Goal: Leave review/rating: Leave review/rating

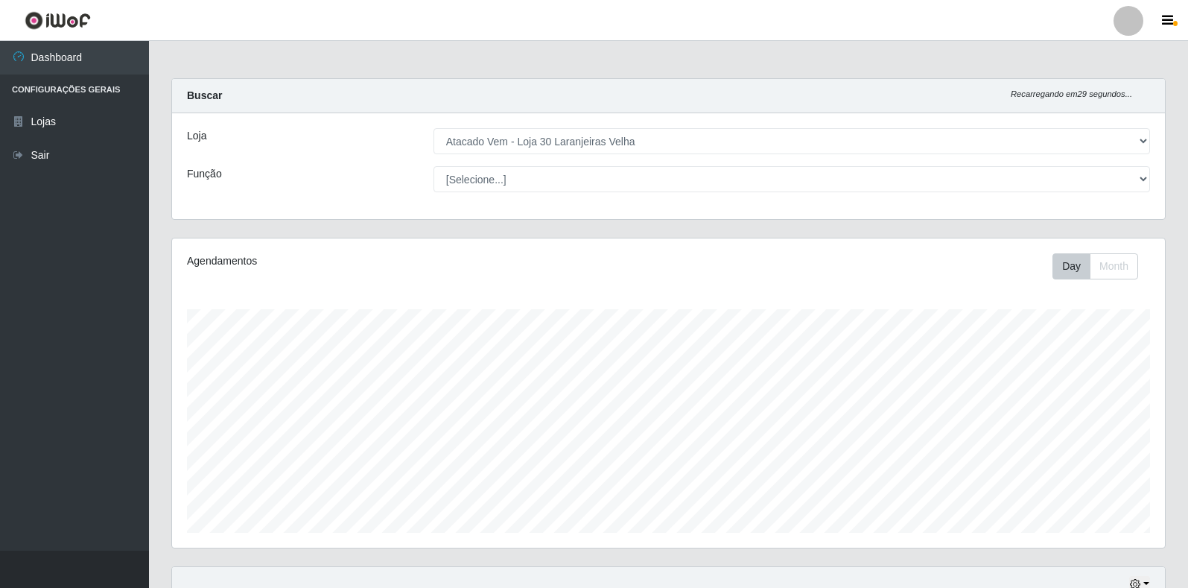
select select "495"
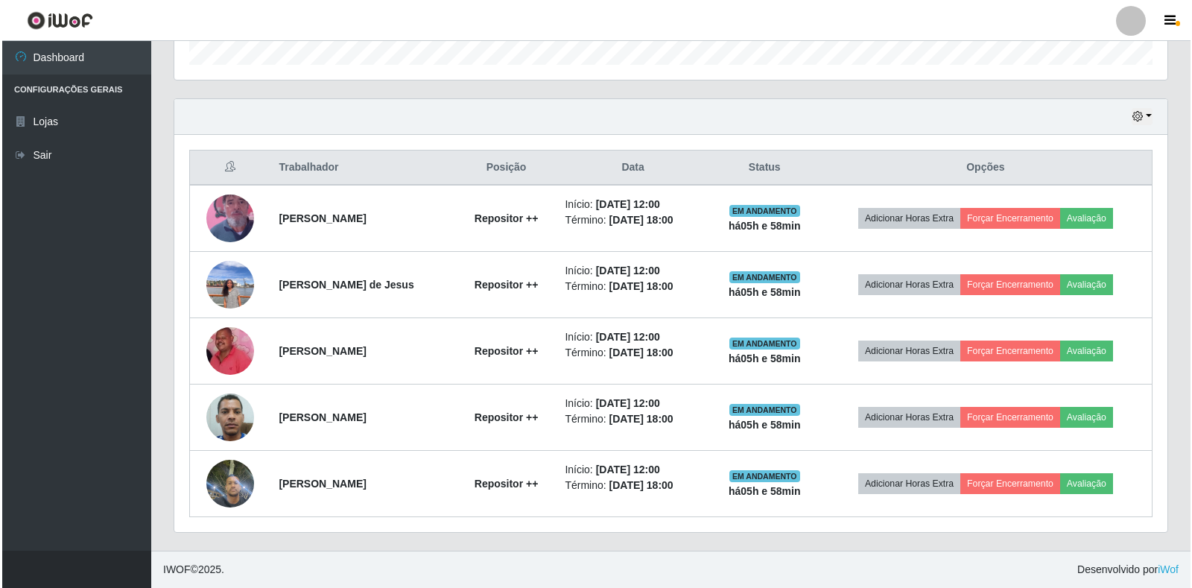
scroll to position [309, 993]
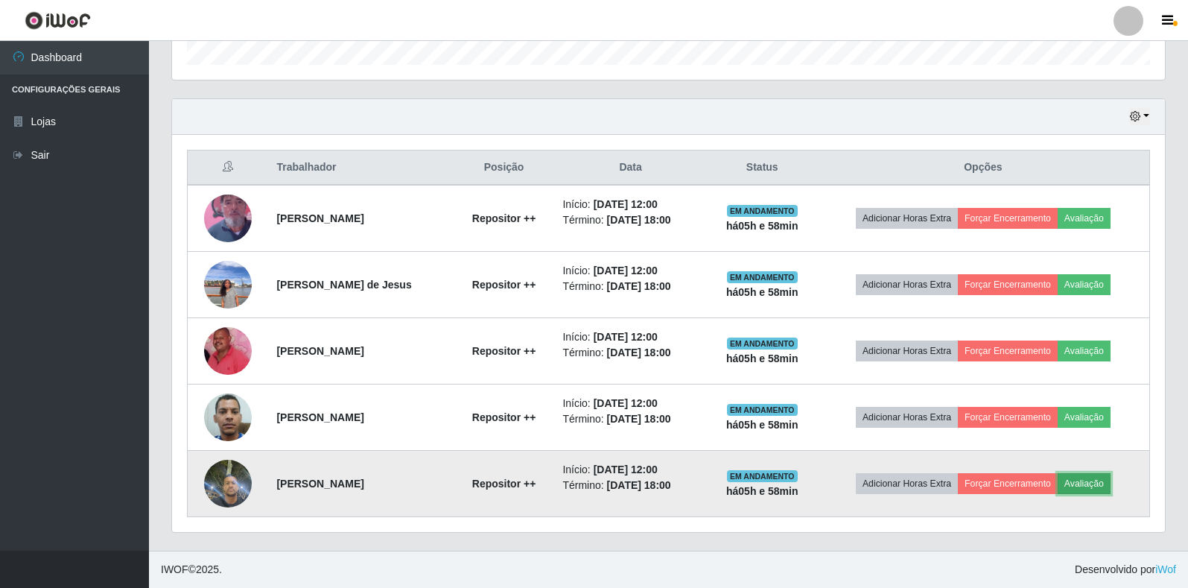
click at [1106, 486] on button "Avaliação" at bounding box center [1084, 483] width 53 height 21
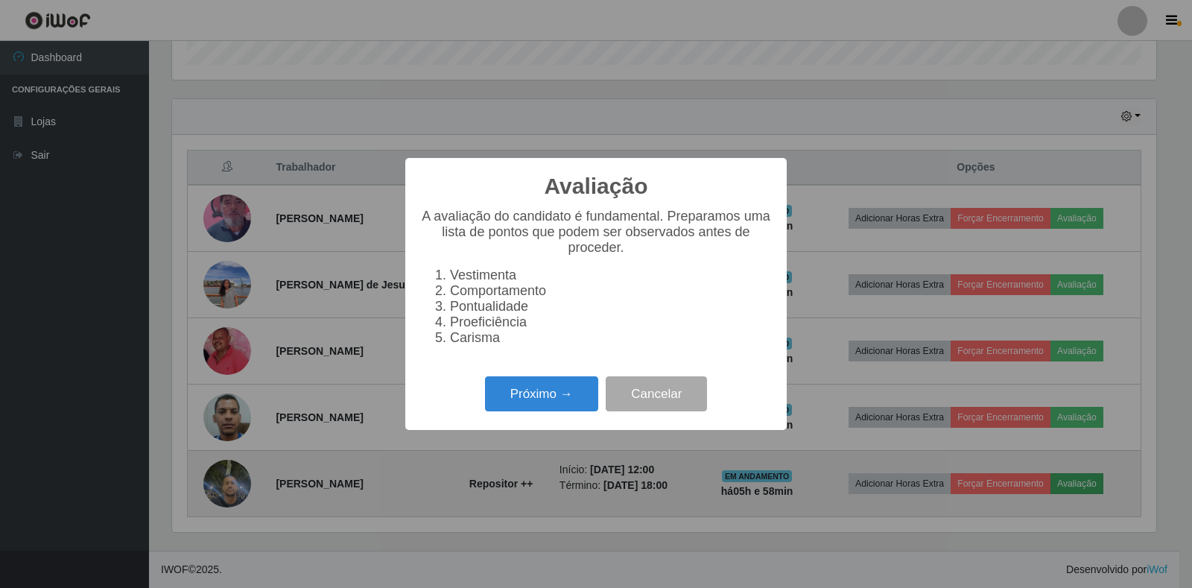
scroll to position [309, 984]
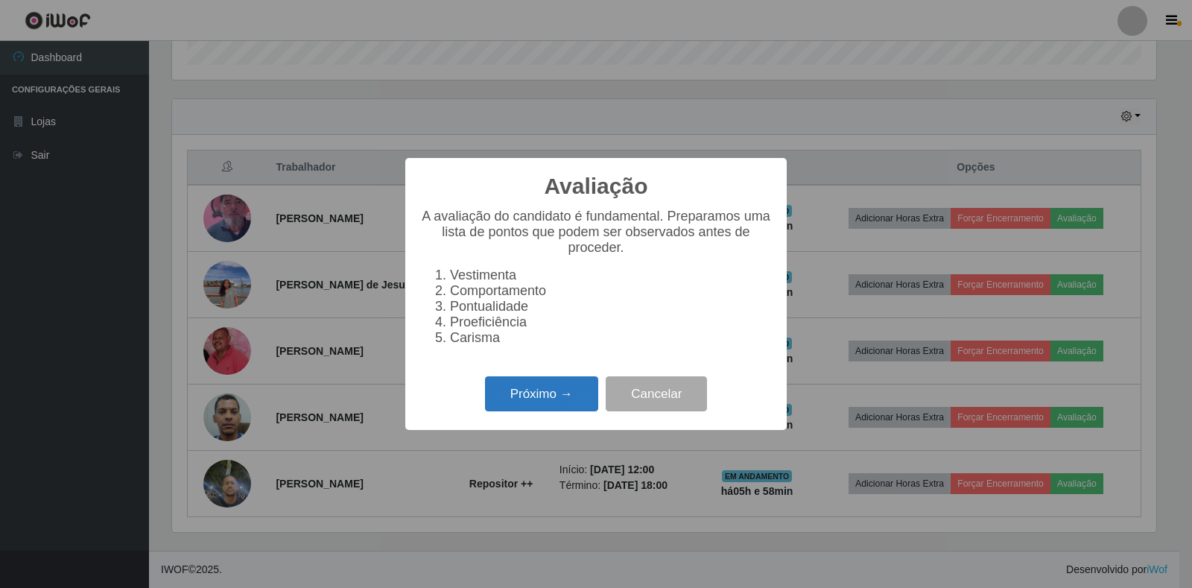
click at [564, 407] on button "Próximo →" at bounding box center [541, 393] width 113 height 35
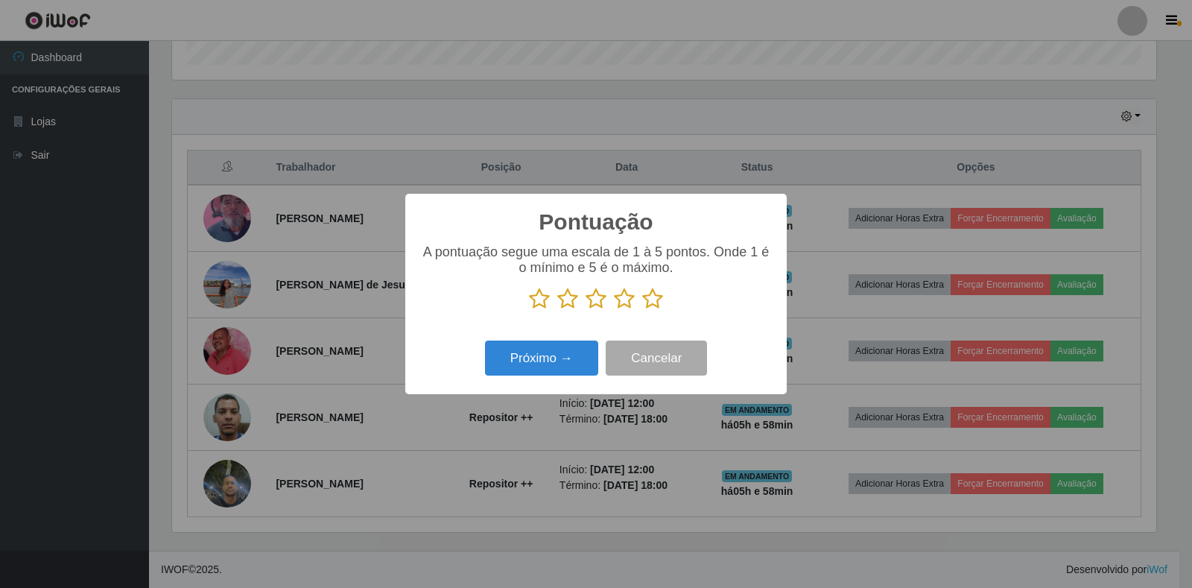
scroll to position [744509, 743834]
click at [644, 300] on icon at bounding box center [652, 298] width 21 height 22
click at [642, 310] on input "radio" at bounding box center [642, 310] width 0 height 0
click at [563, 349] on button "Próximo →" at bounding box center [541, 357] width 113 height 35
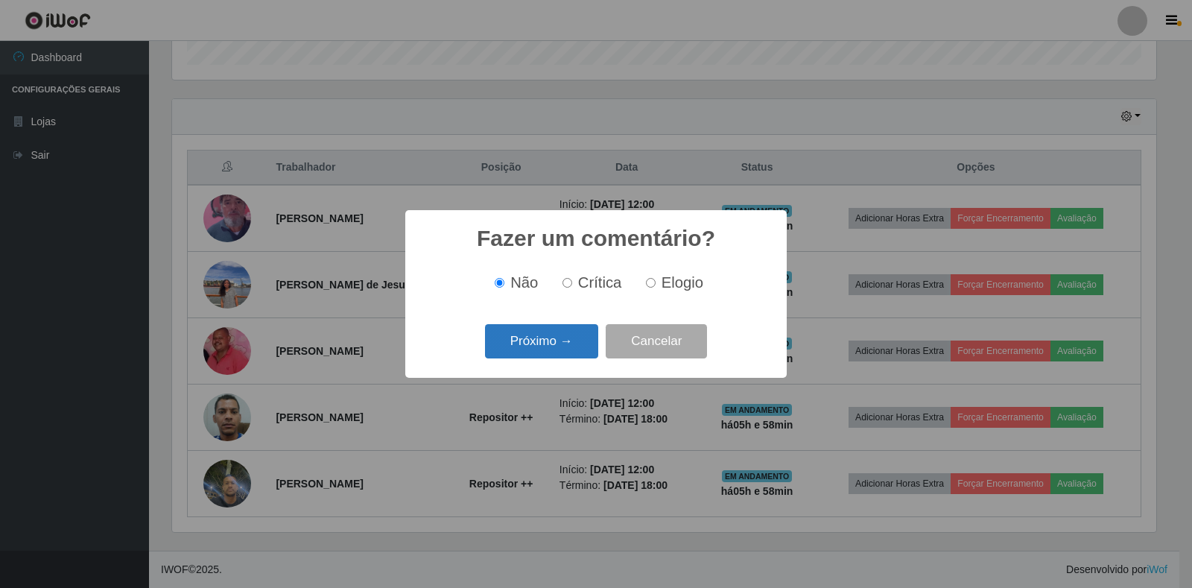
click at [559, 352] on button "Próximo →" at bounding box center [541, 341] width 113 height 35
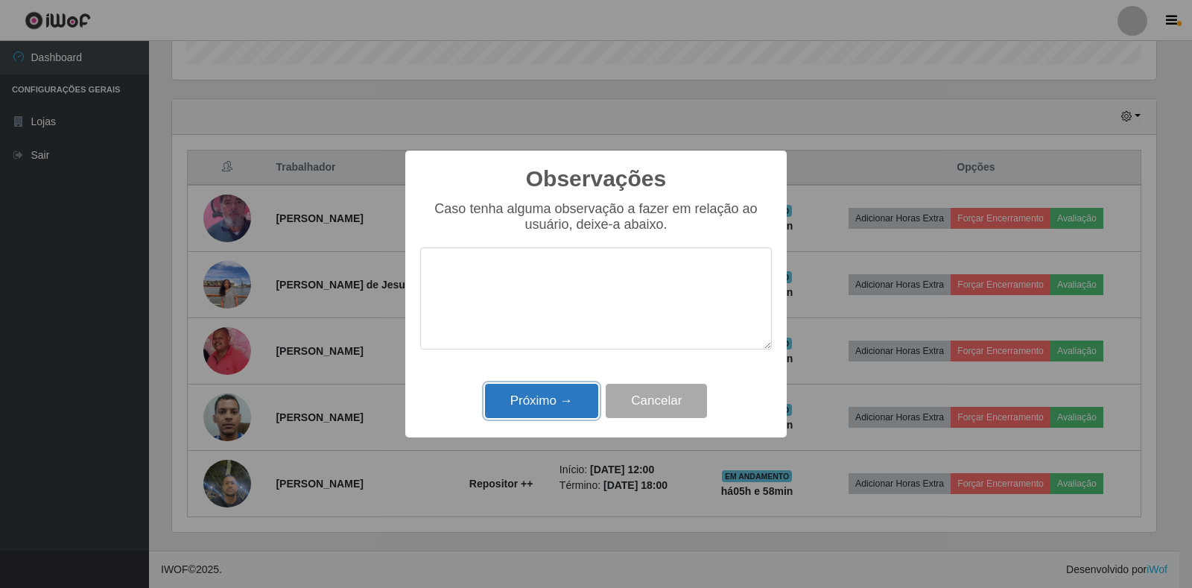
click at [558, 401] on button "Próximo →" at bounding box center [541, 401] width 113 height 35
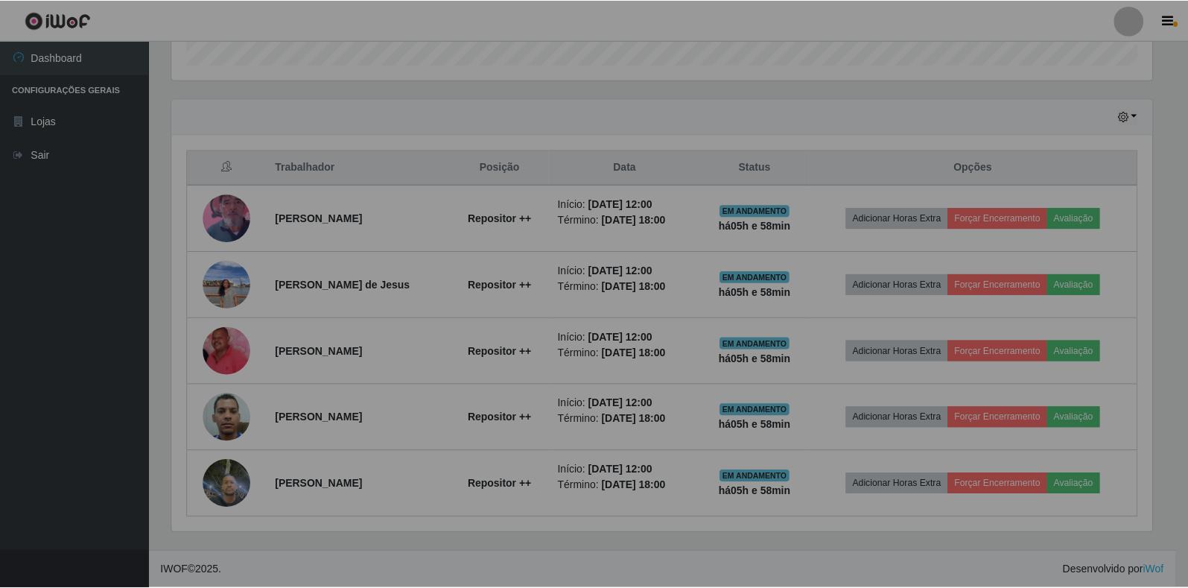
scroll to position [309, 993]
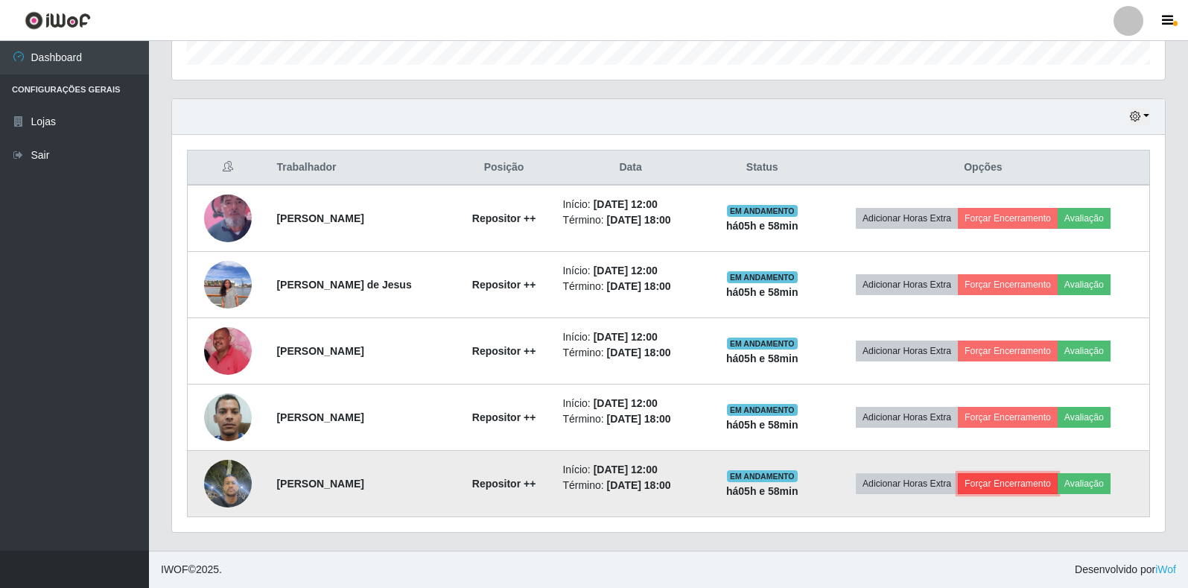
click at [979, 483] on button "Forçar Encerramento" at bounding box center [1008, 483] width 100 height 21
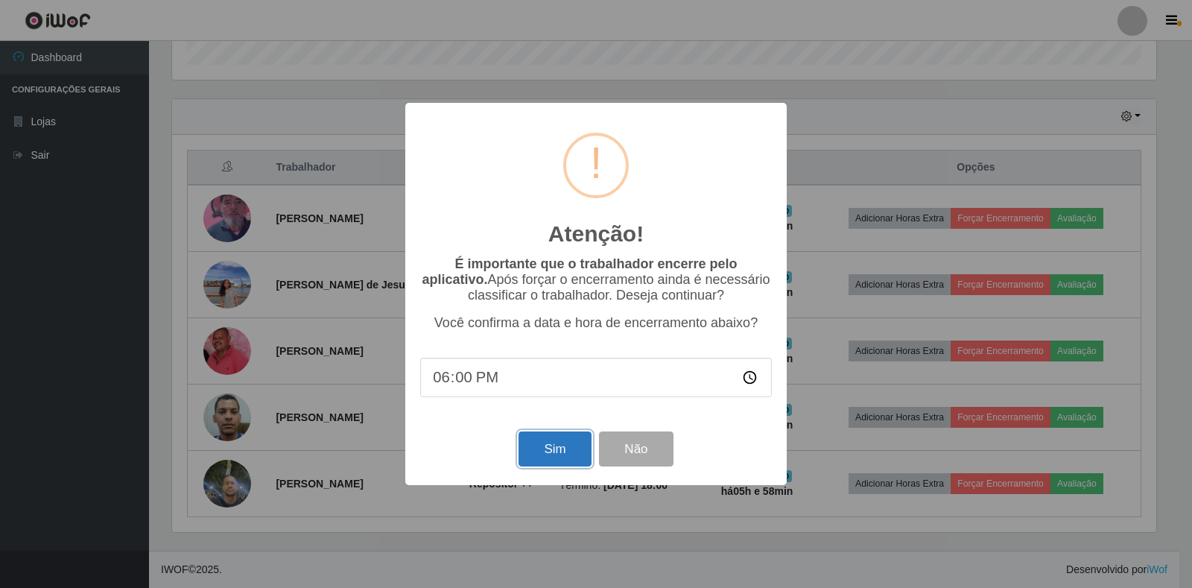
click at [533, 454] on button "Sim" at bounding box center [554, 448] width 72 height 35
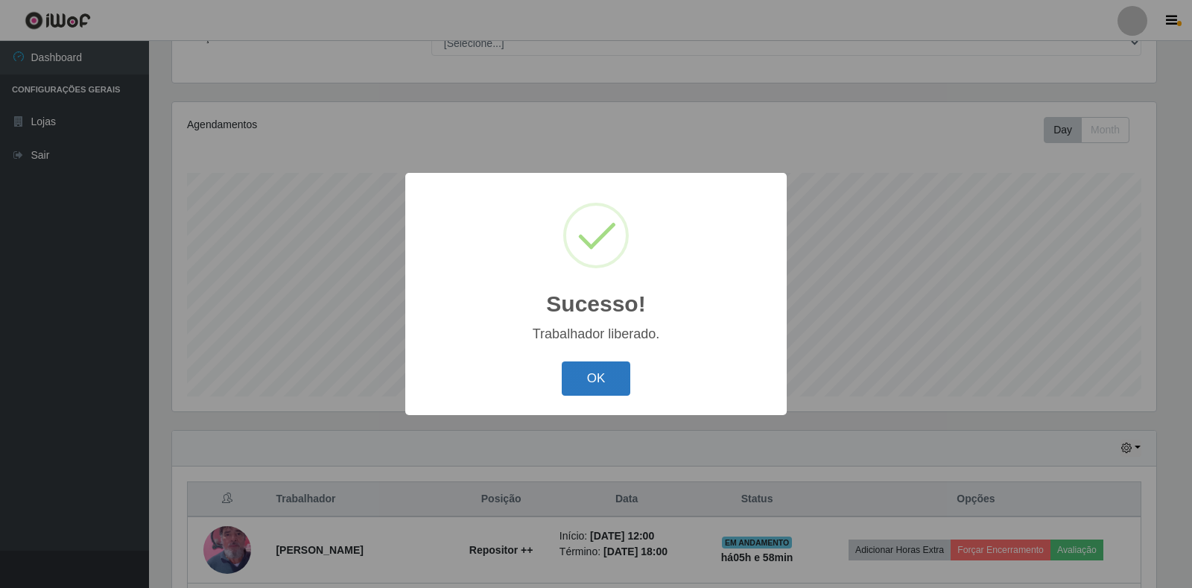
click at [603, 374] on button "OK" at bounding box center [596, 378] width 69 height 35
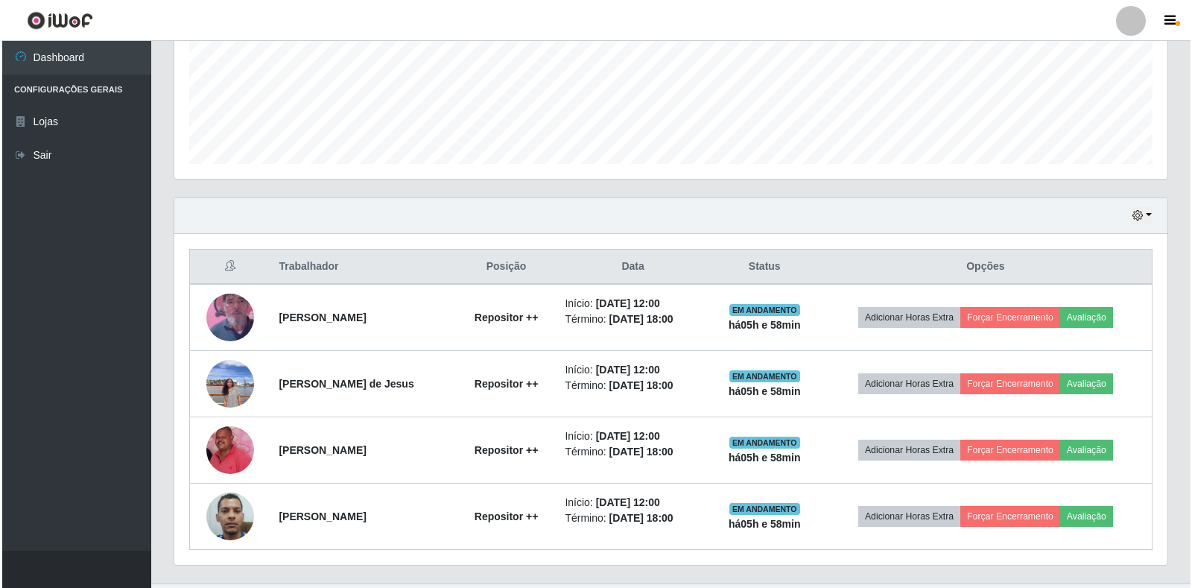
scroll to position [401, 0]
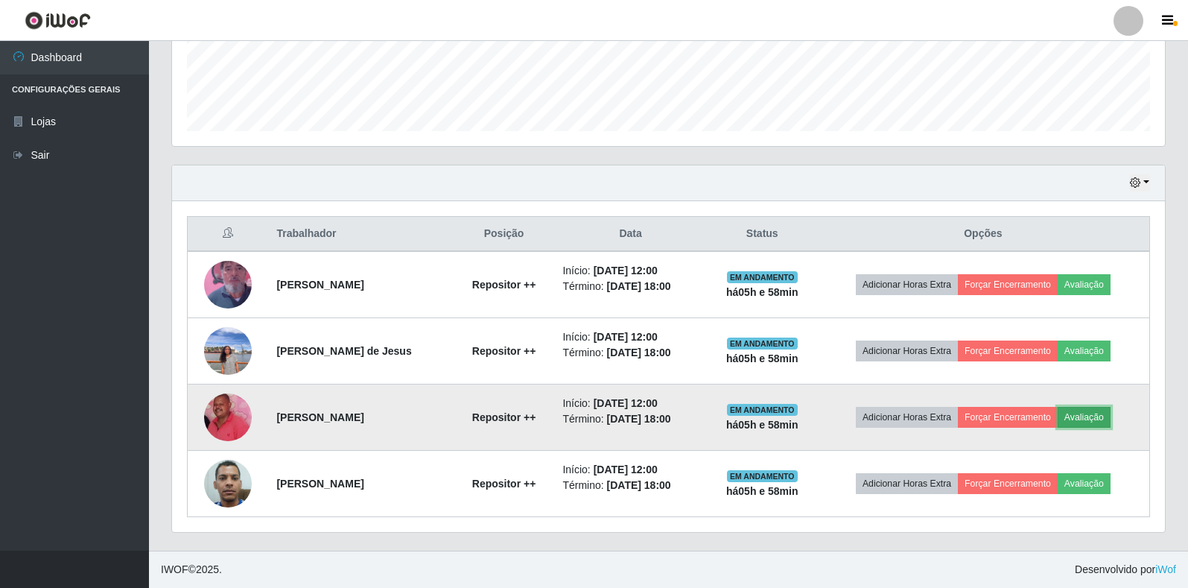
click at [1091, 416] on button "Avaliação" at bounding box center [1084, 417] width 53 height 21
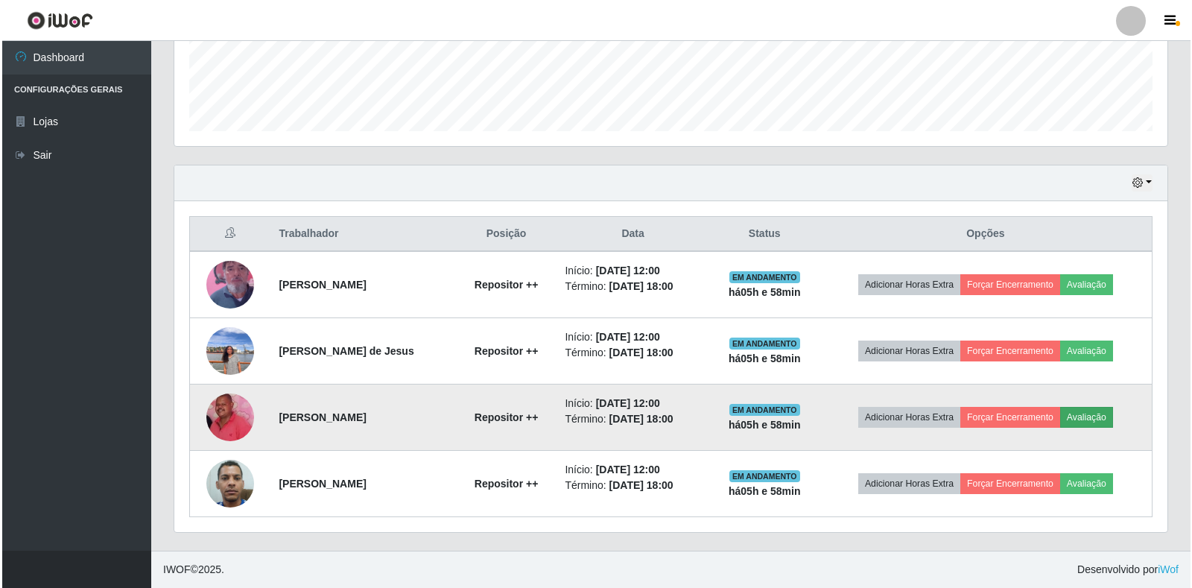
scroll to position [309, 984]
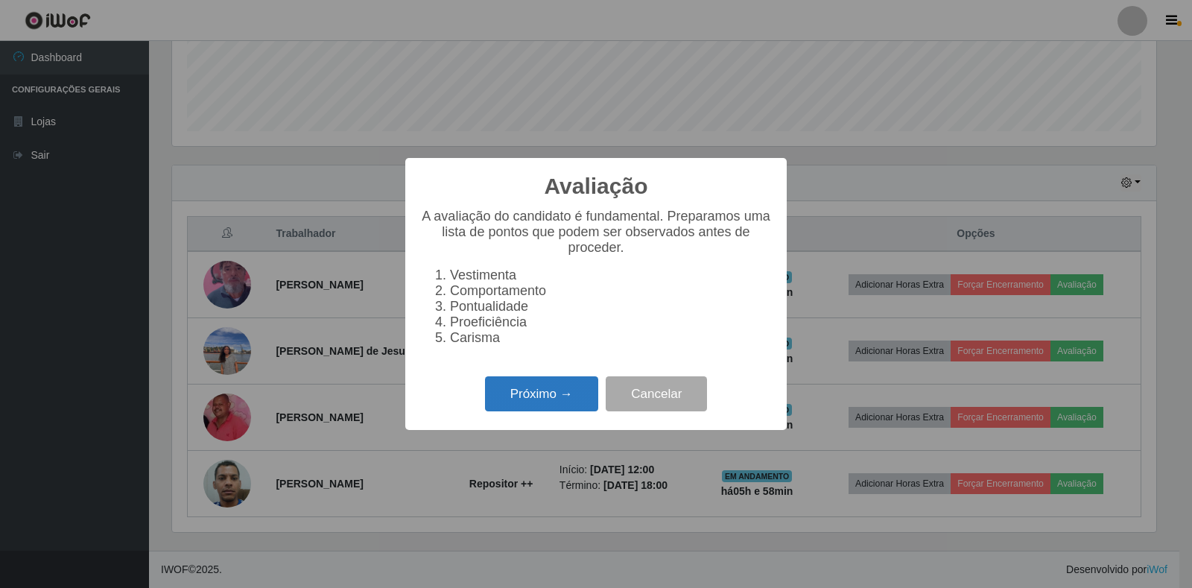
click at [564, 410] on button "Próximo →" at bounding box center [541, 393] width 113 height 35
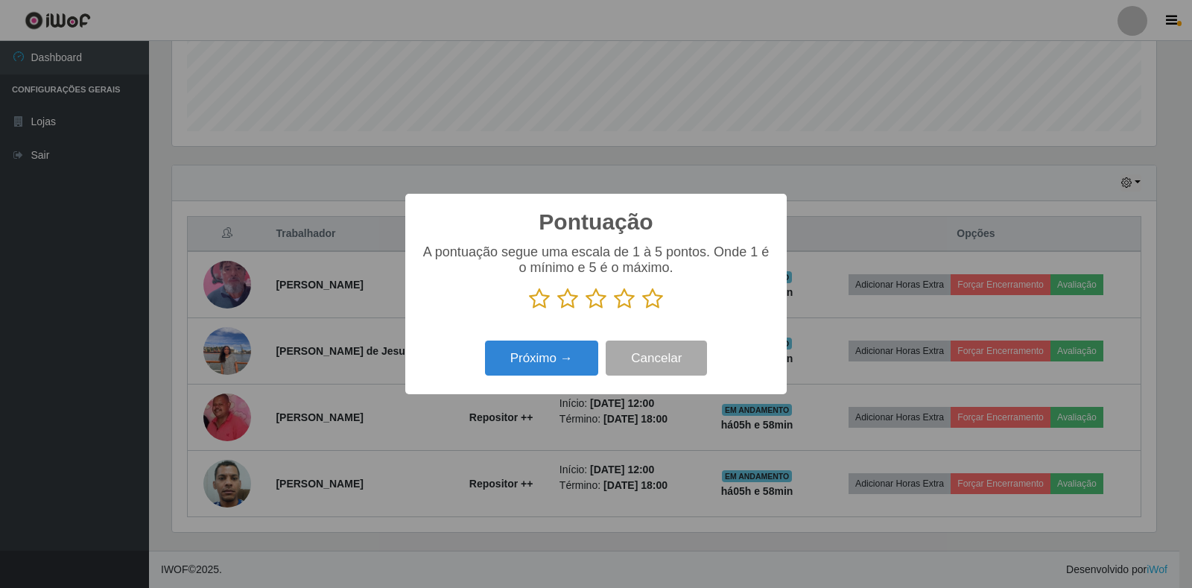
click at [648, 299] on icon at bounding box center [652, 298] width 21 height 22
click at [642, 310] on input "radio" at bounding box center [642, 310] width 0 height 0
click at [536, 366] on button "Próximo →" at bounding box center [541, 357] width 113 height 35
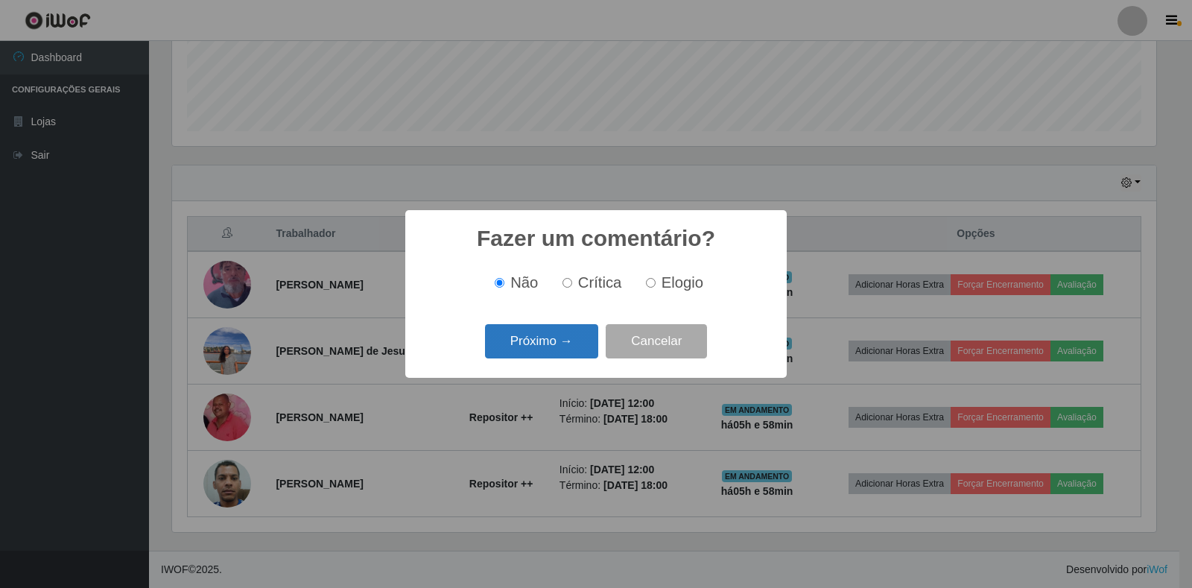
click at [536, 352] on button "Próximo →" at bounding box center [541, 341] width 113 height 35
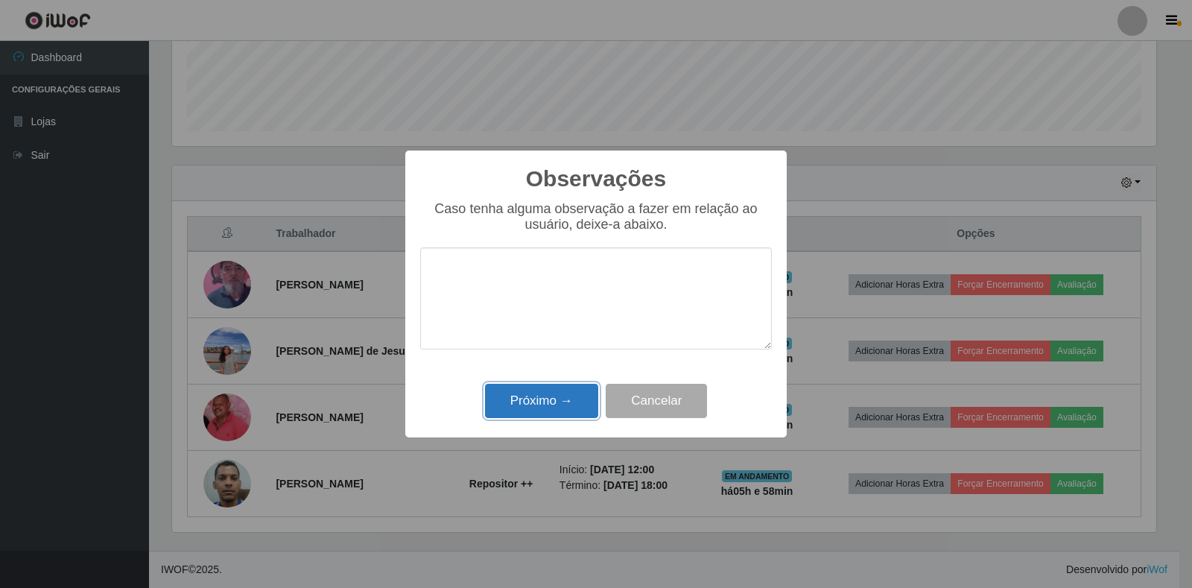
click at [550, 399] on button "Próximo →" at bounding box center [541, 401] width 113 height 35
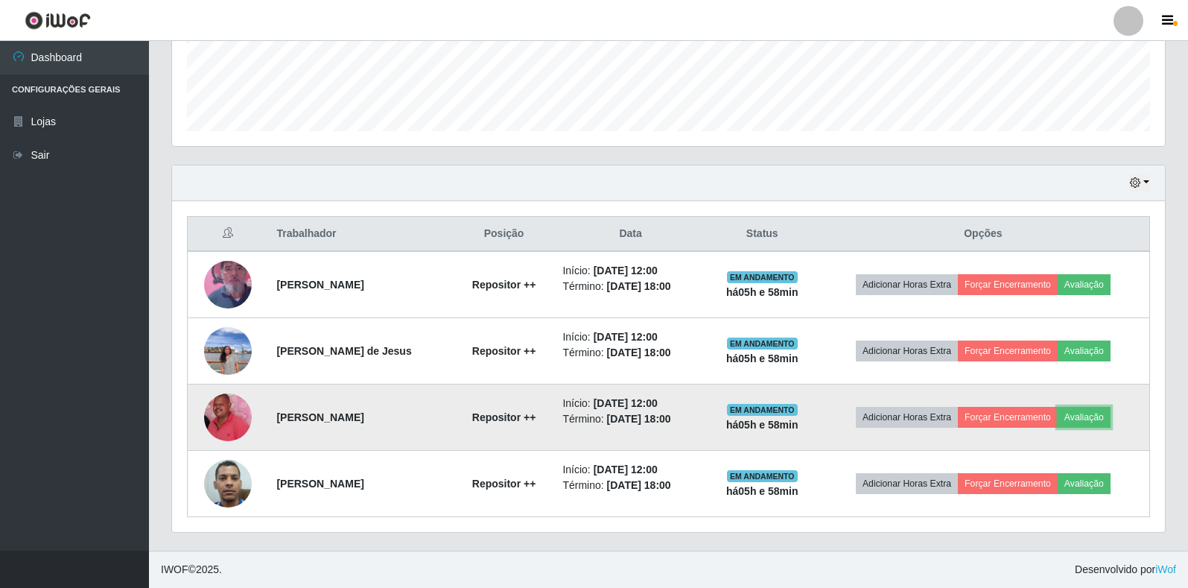
scroll to position [309, 993]
click at [1023, 422] on button "Forçar Encerramento" at bounding box center [1008, 417] width 100 height 21
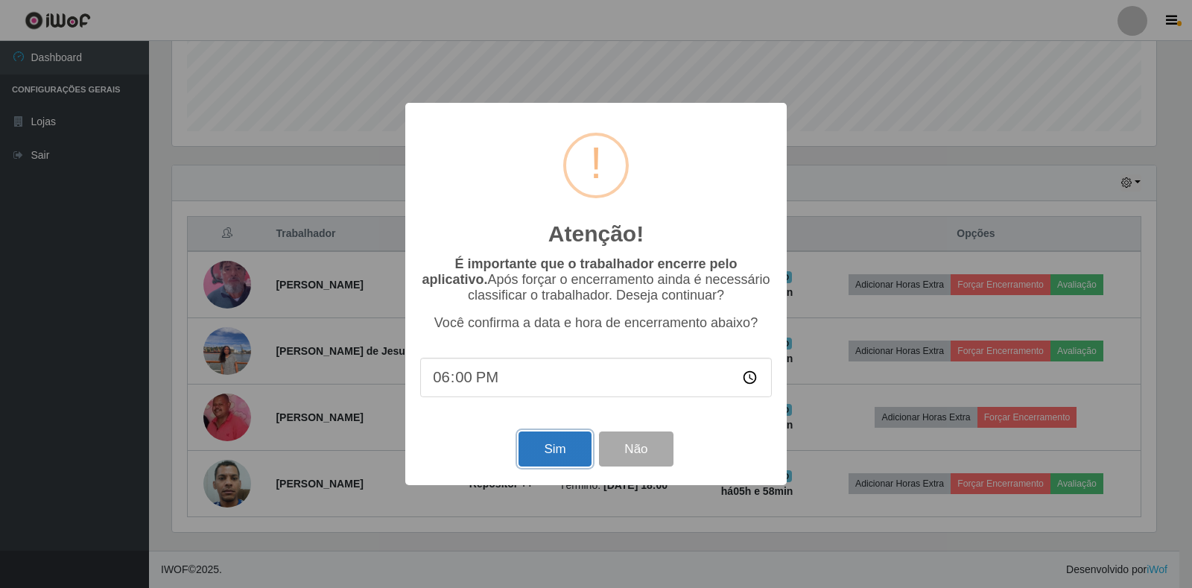
click at [560, 439] on button "Sim" at bounding box center [554, 448] width 72 height 35
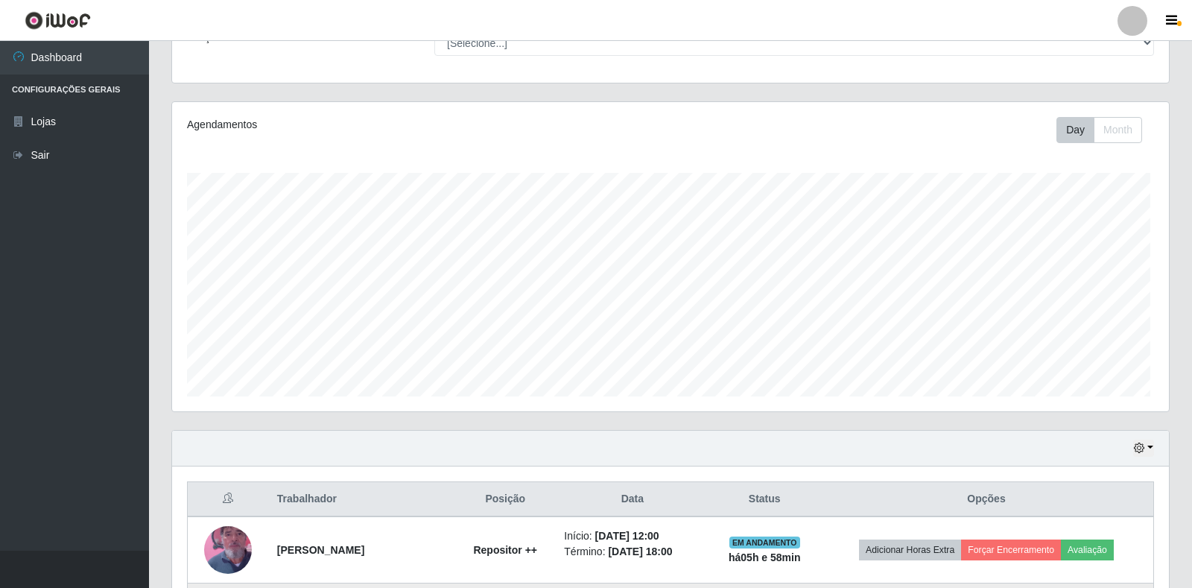
scroll to position [0, 0]
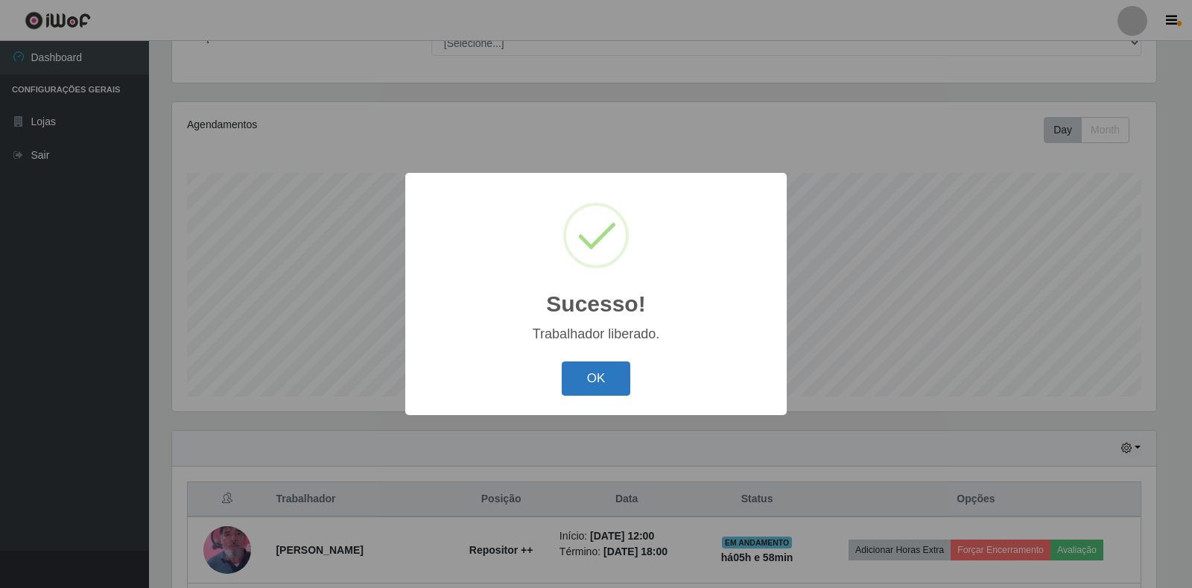
click at [620, 371] on button "OK" at bounding box center [596, 378] width 69 height 35
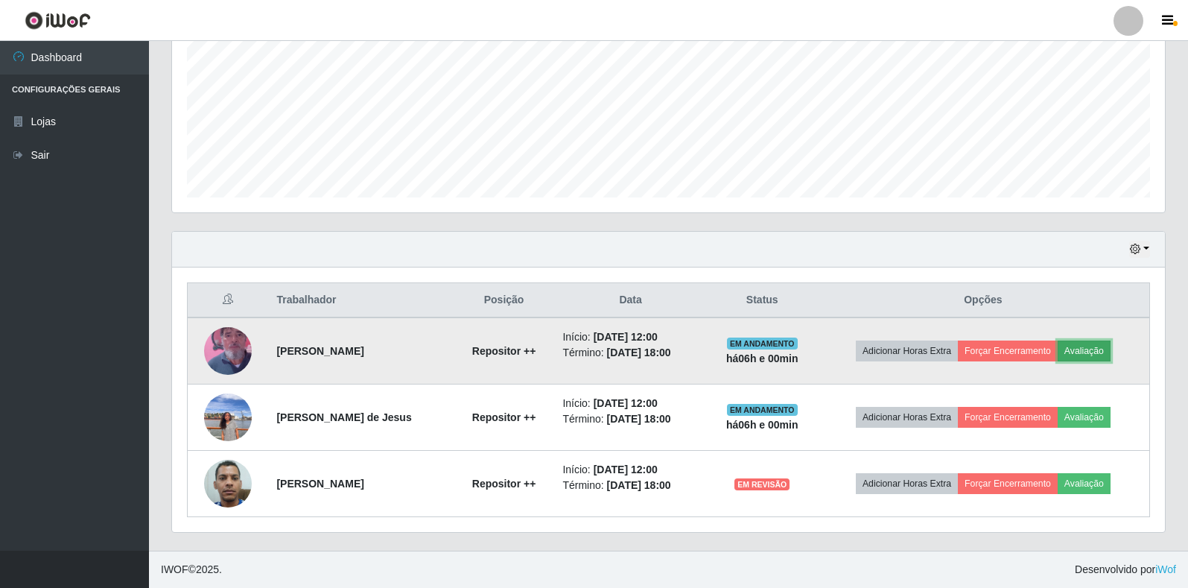
click at [1098, 350] on button "Avaliação" at bounding box center [1084, 350] width 53 height 21
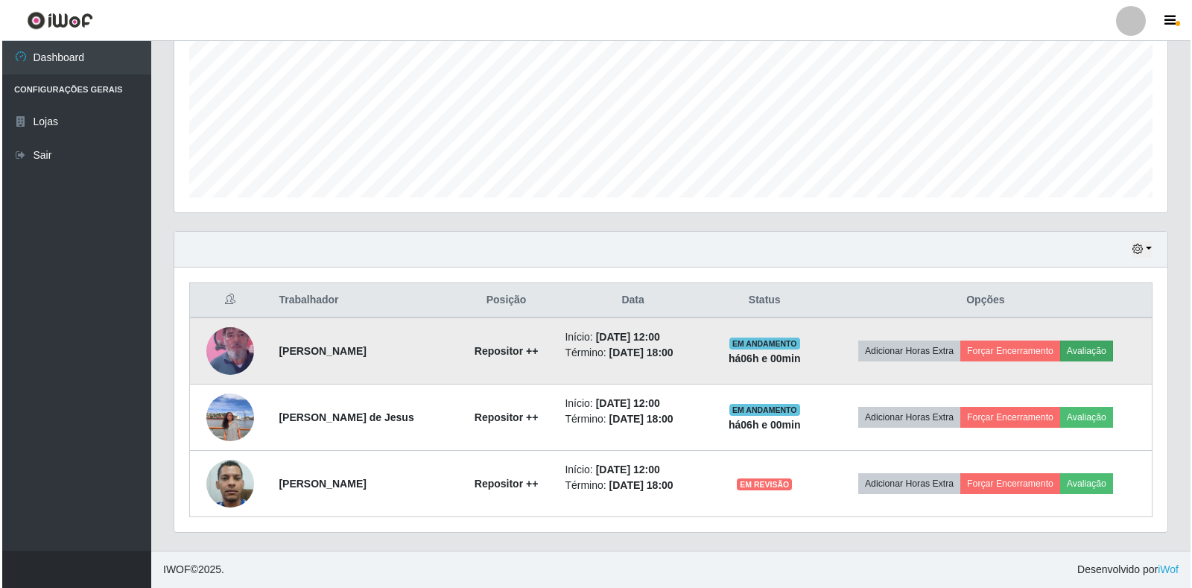
scroll to position [309, 984]
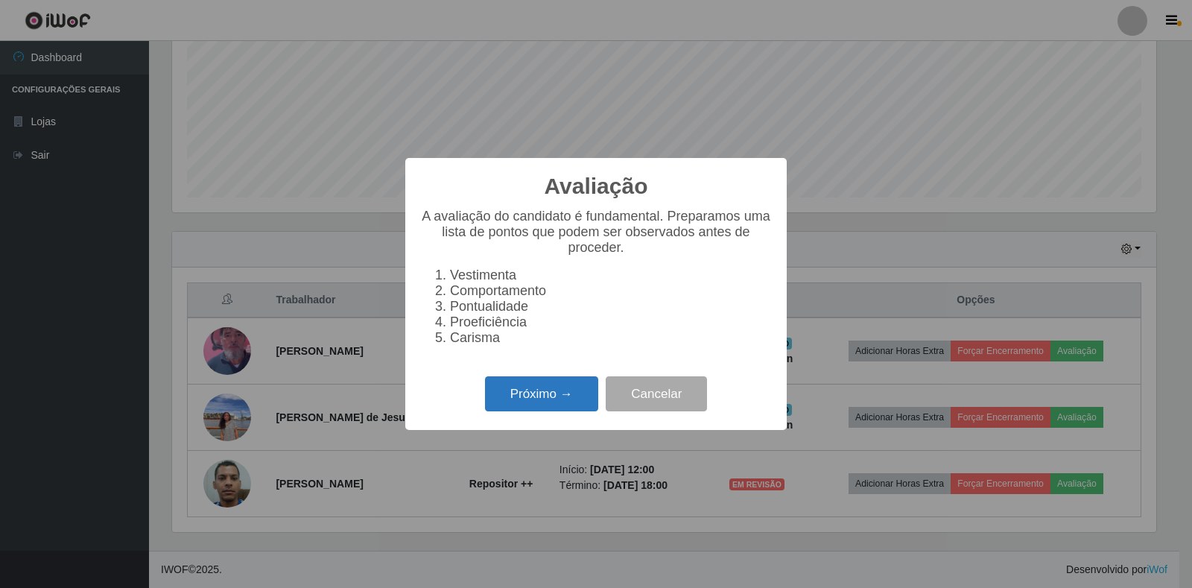
click at [574, 395] on button "Próximo →" at bounding box center [541, 393] width 113 height 35
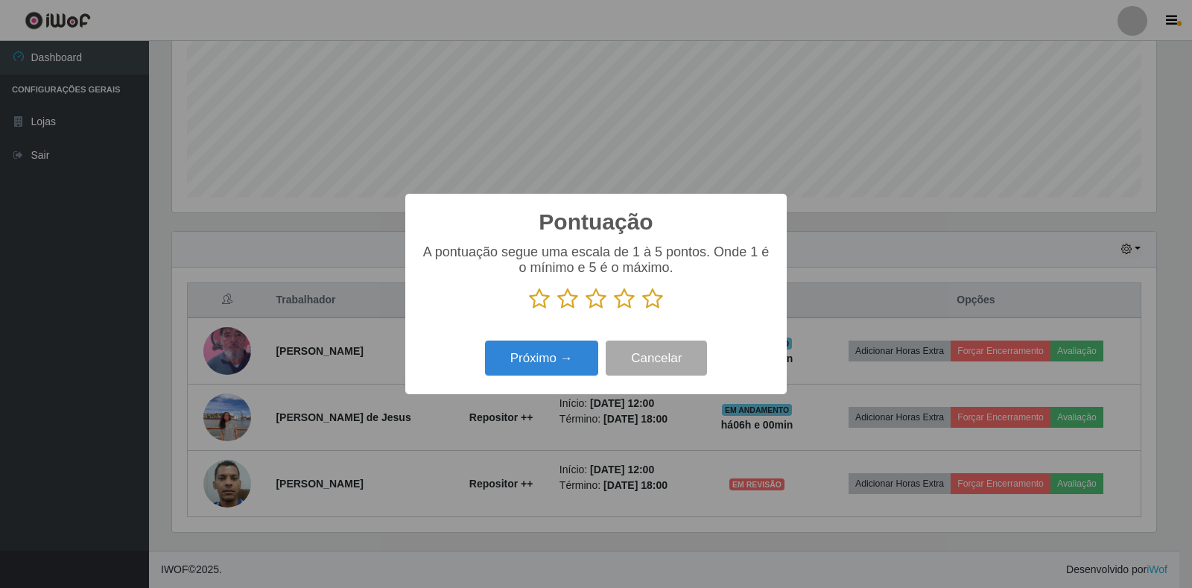
click at [658, 298] on icon at bounding box center [652, 298] width 21 height 22
click at [642, 310] on input "radio" at bounding box center [642, 310] width 0 height 0
click at [584, 358] on button "Próximo →" at bounding box center [541, 357] width 113 height 35
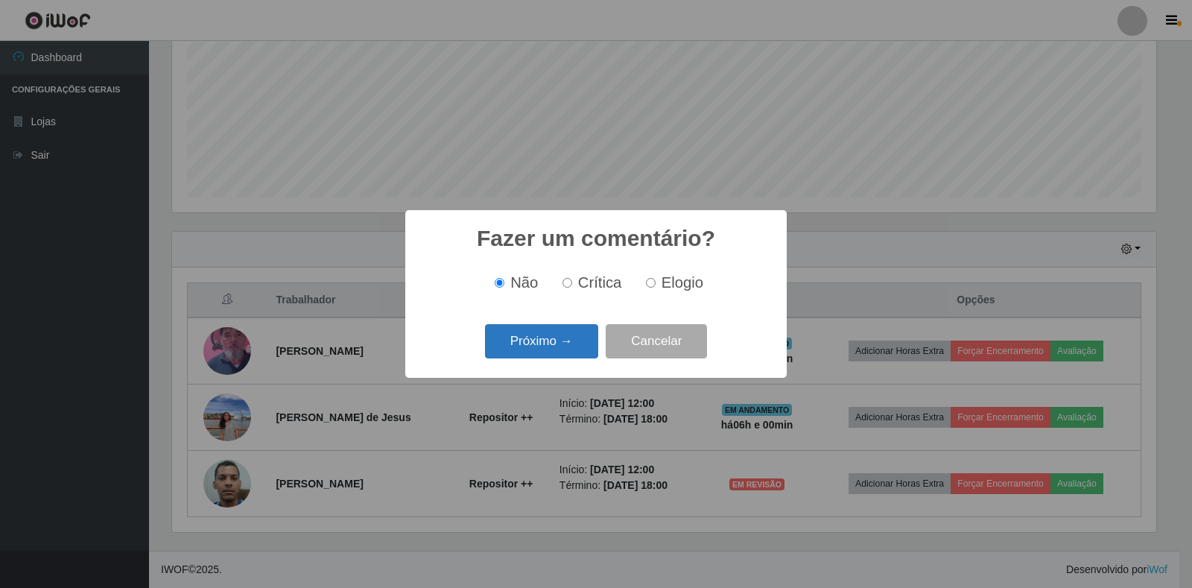
click at [544, 355] on button "Próximo →" at bounding box center [541, 341] width 113 height 35
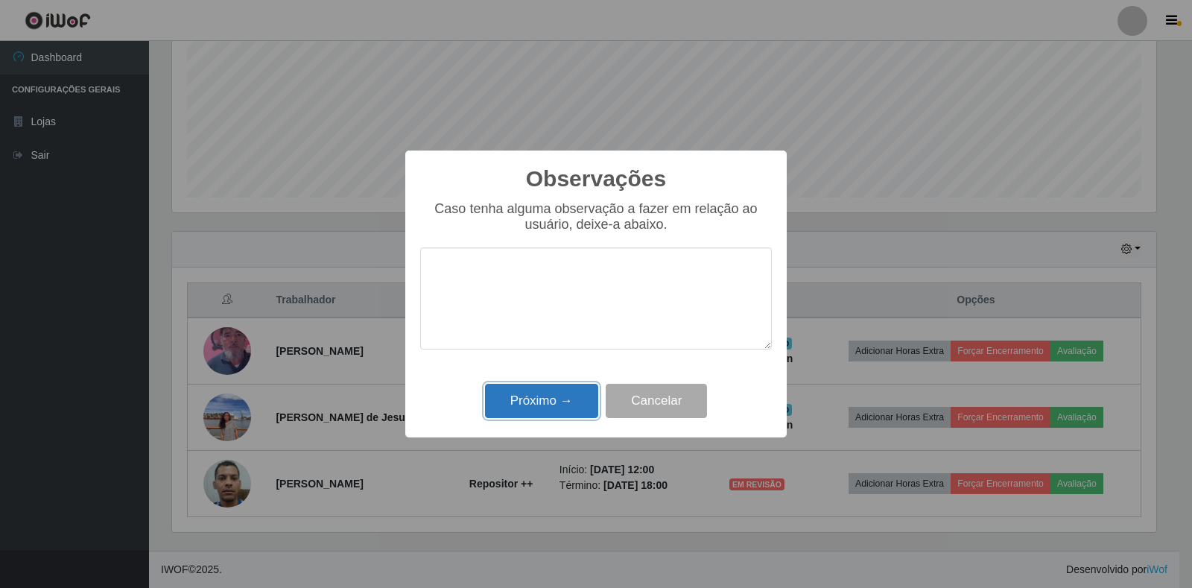
click at [557, 401] on button "Próximo →" at bounding box center [541, 401] width 113 height 35
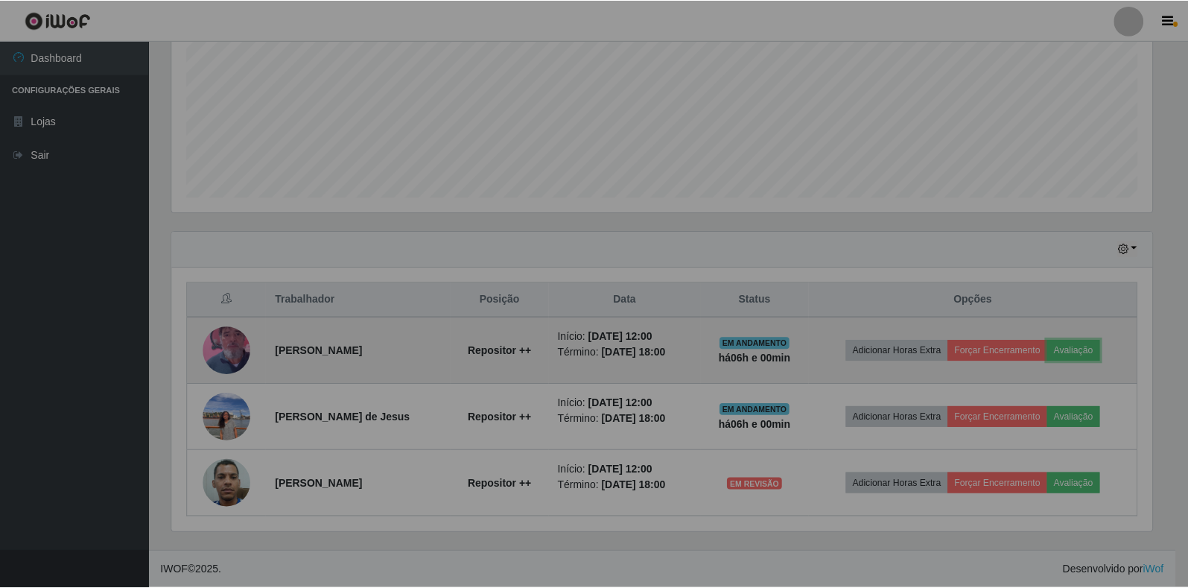
scroll to position [309, 993]
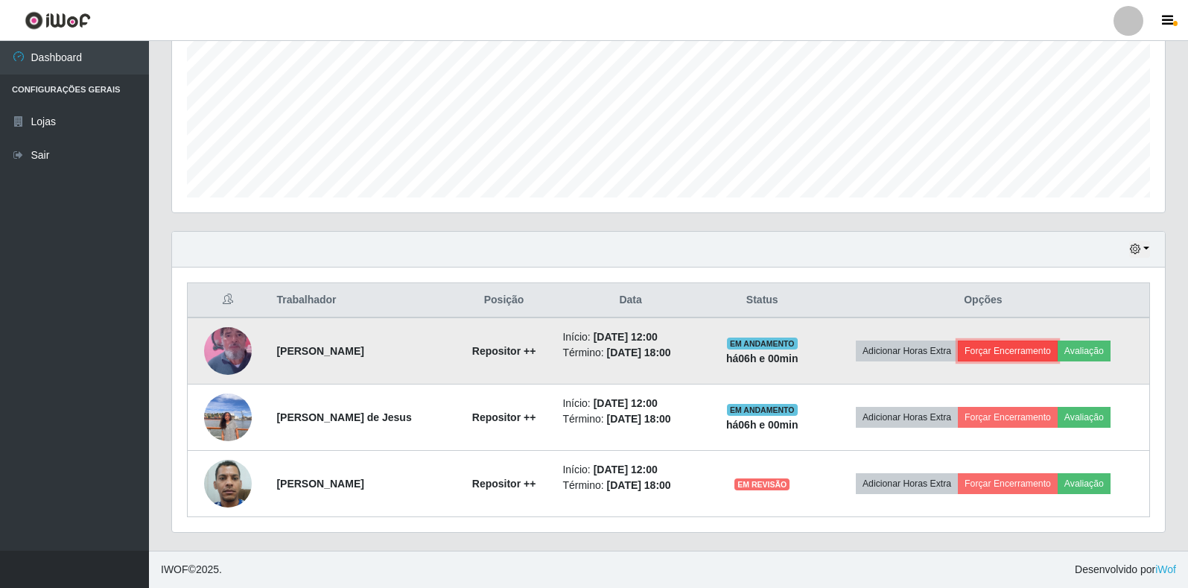
click at [988, 357] on button "Forçar Encerramento" at bounding box center [1008, 350] width 100 height 21
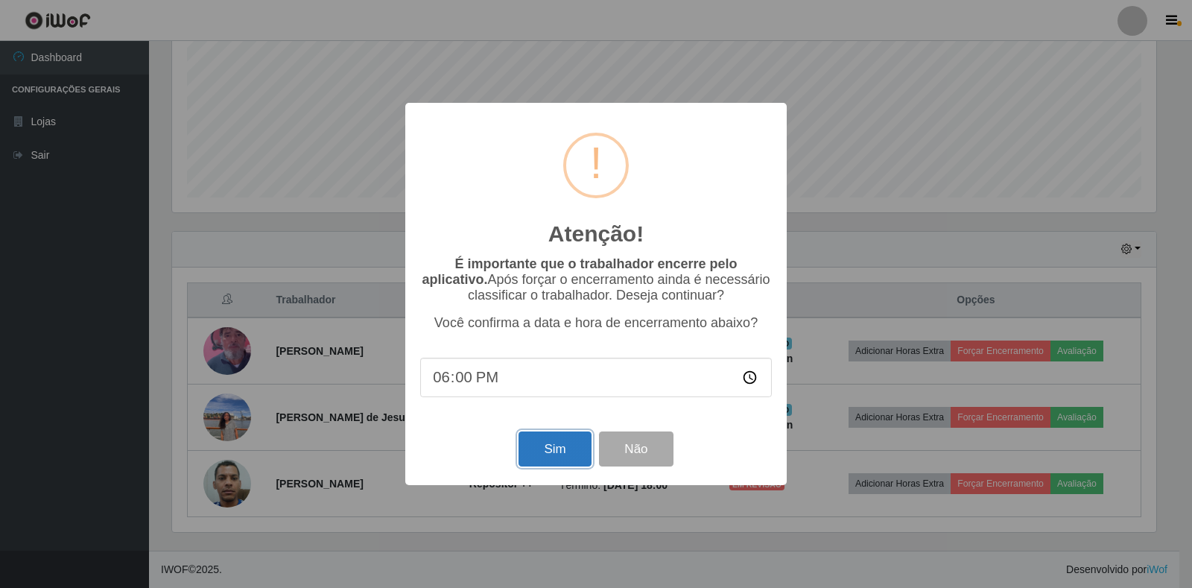
click at [568, 461] on button "Sim" at bounding box center [554, 448] width 72 height 35
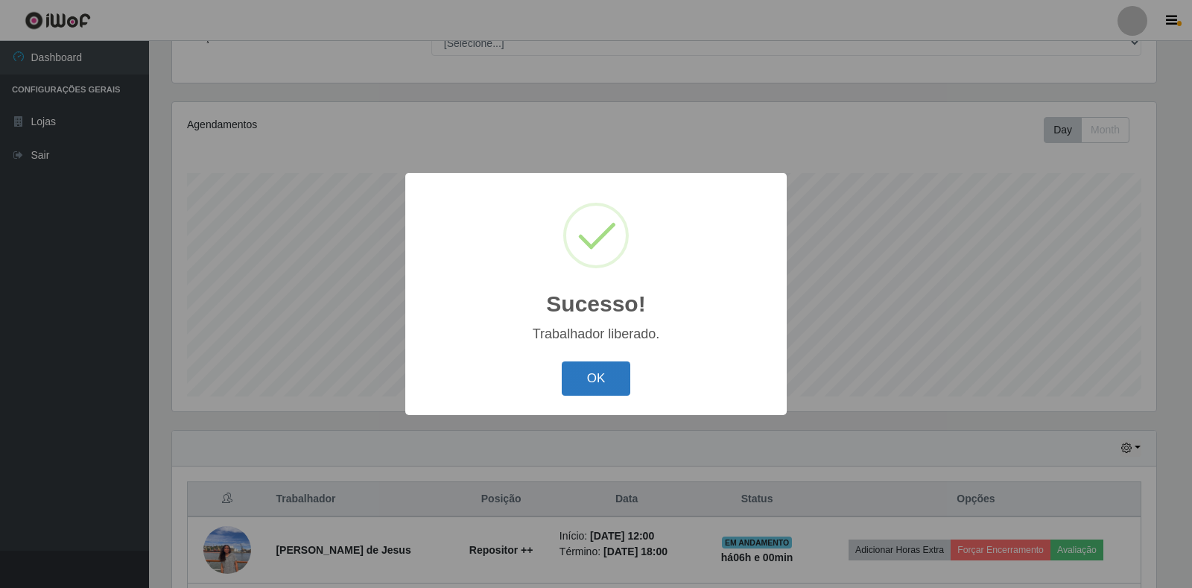
click at [588, 376] on button "OK" at bounding box center [596, 378] width 69 height 35
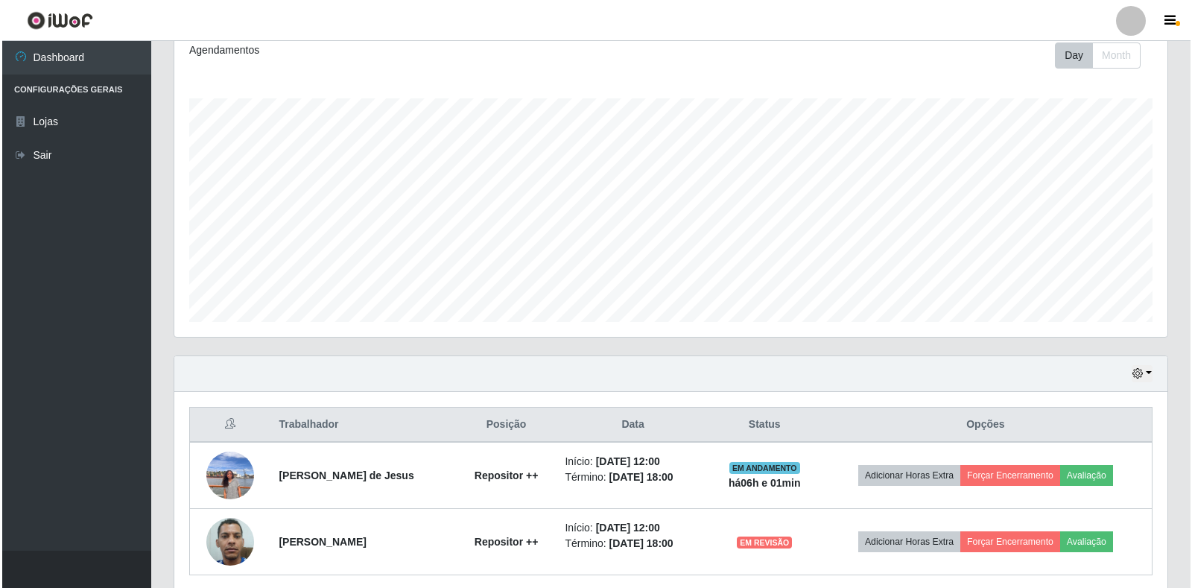
scroll to position [269, 0]
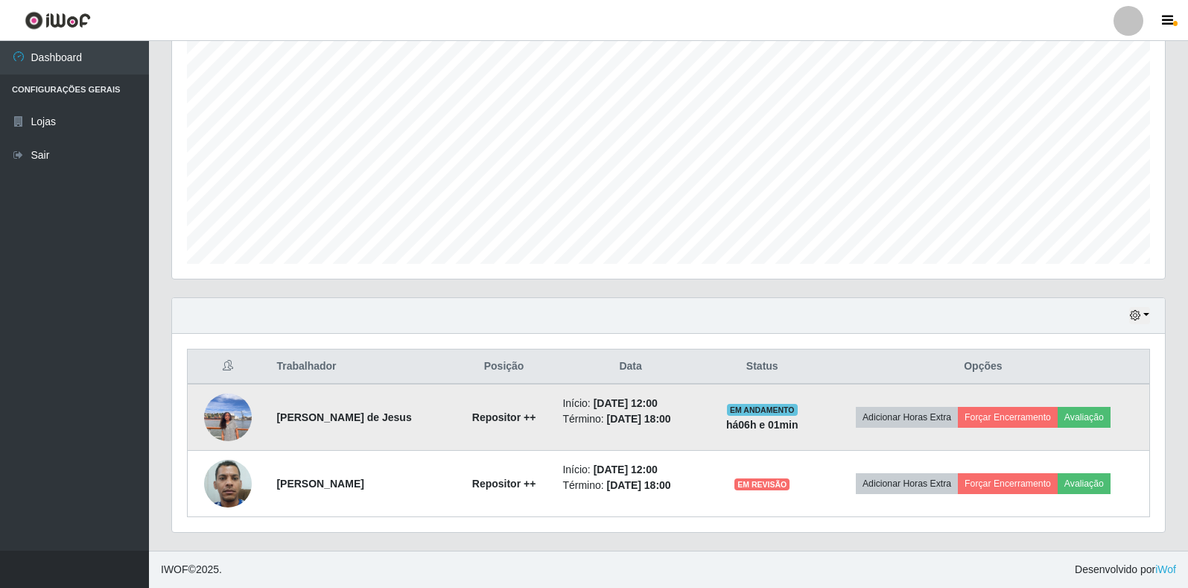
click at [222, 428] on img at bounding box center [228, 416] width 48 height 63
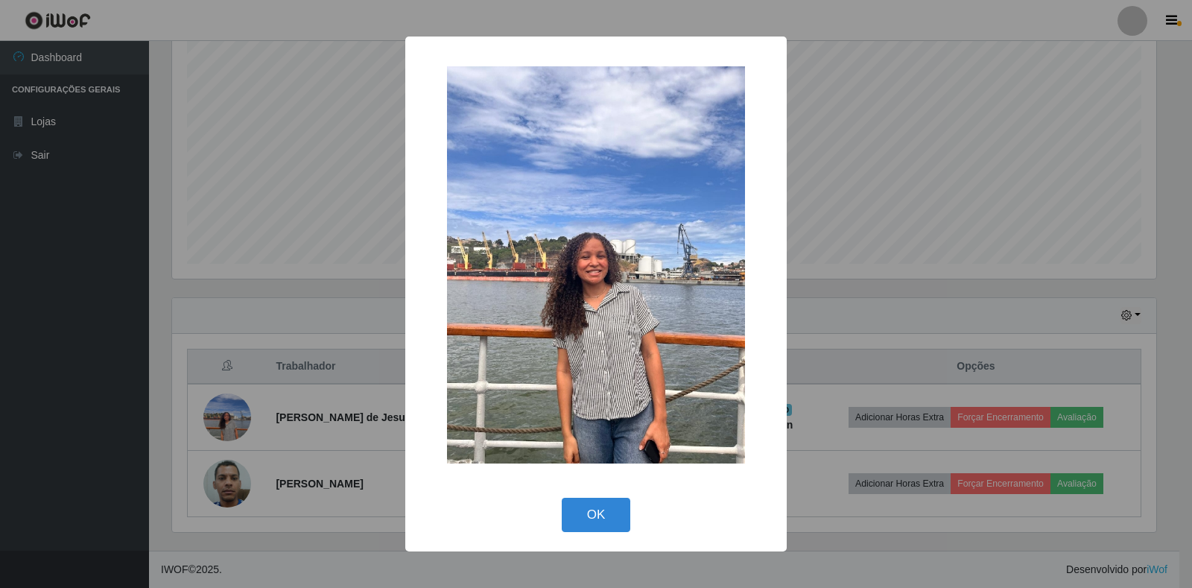
click at [286, 362] on div "× OK Cancel" at bounding box center [596, 294] width 1192 height 588
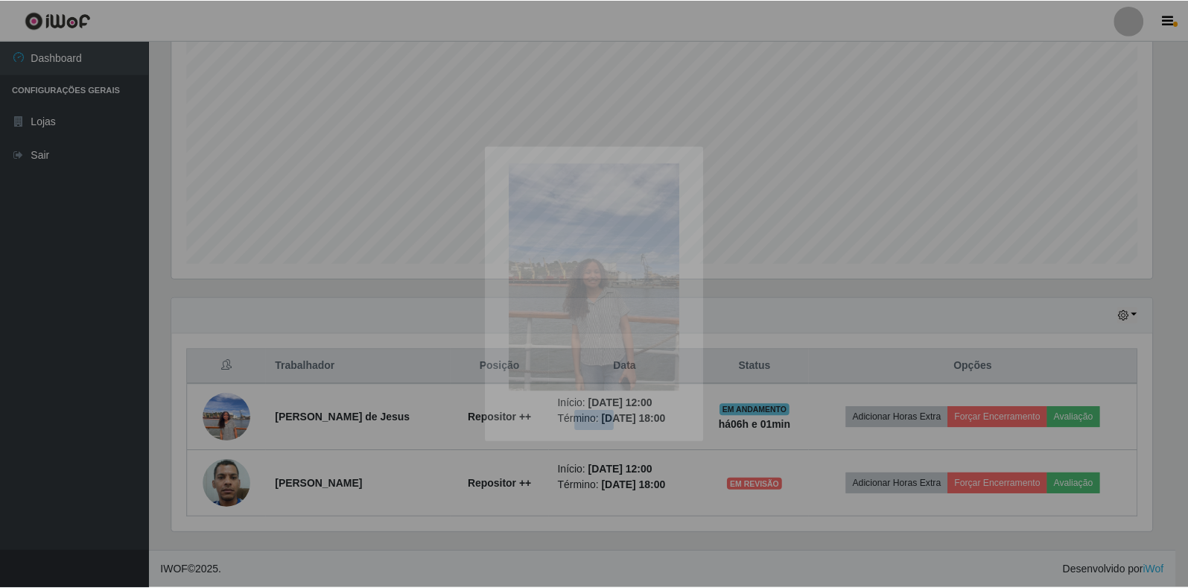
scroll to position [309, 993]
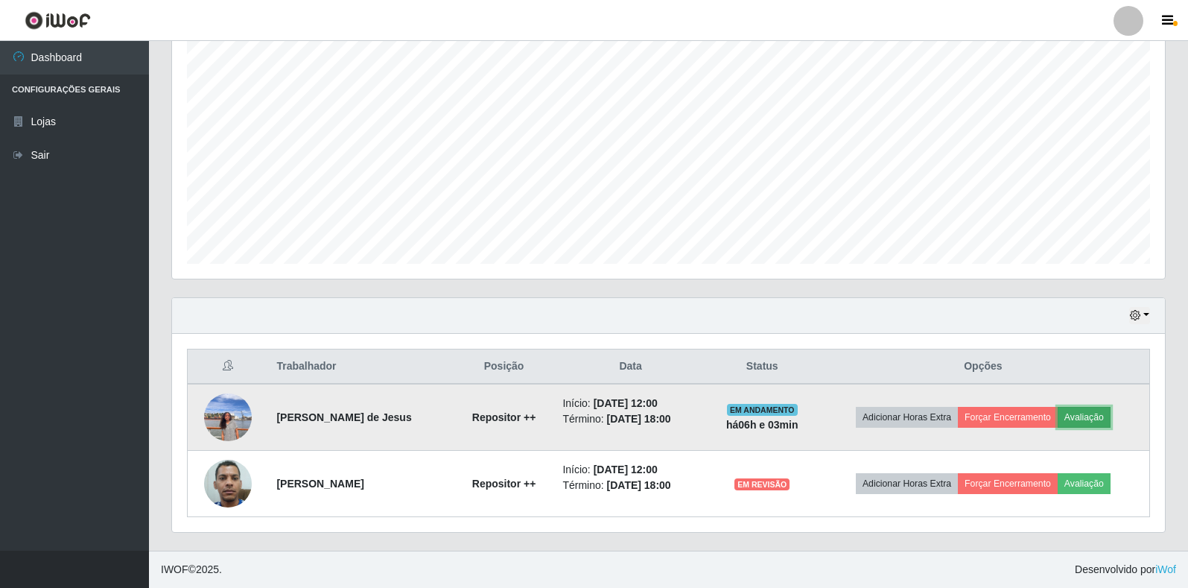
click at [1084, 420] on button "Avaliação" at bounding box center [1084, 417] width 53 height 21
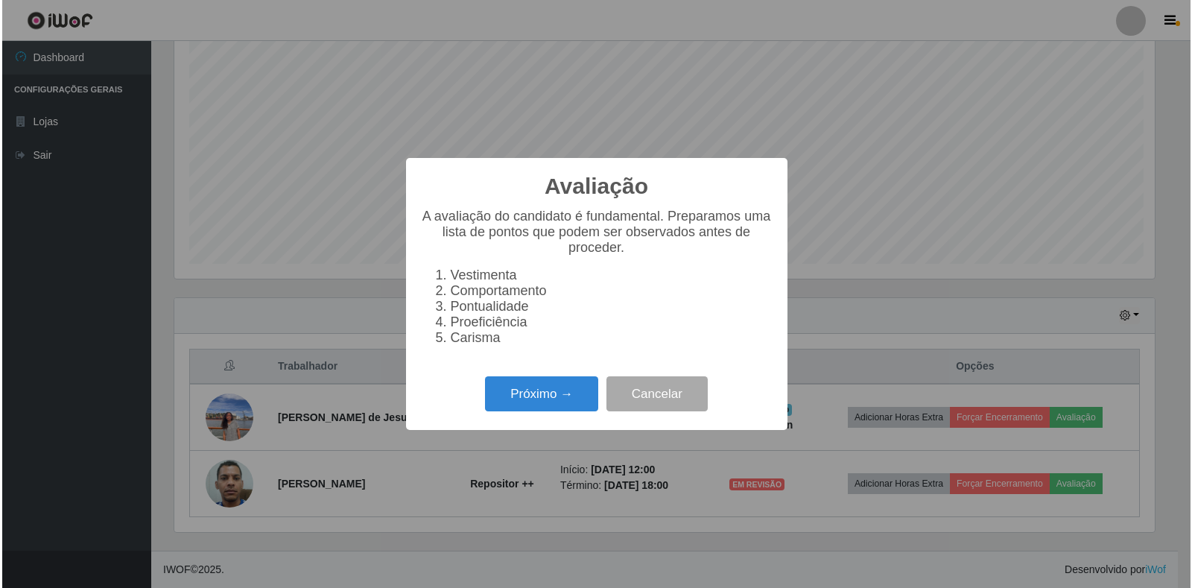
scroll to position [309, 984]
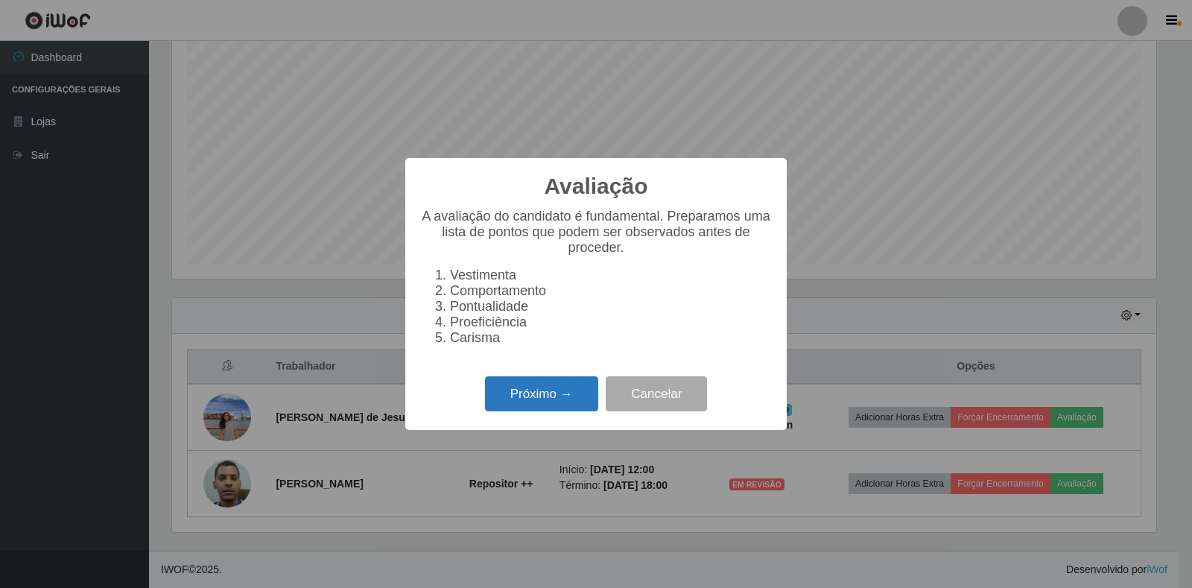
click at [530, 404] on button "Próximo →" at bounding box center [541, 393] width 113 height 35
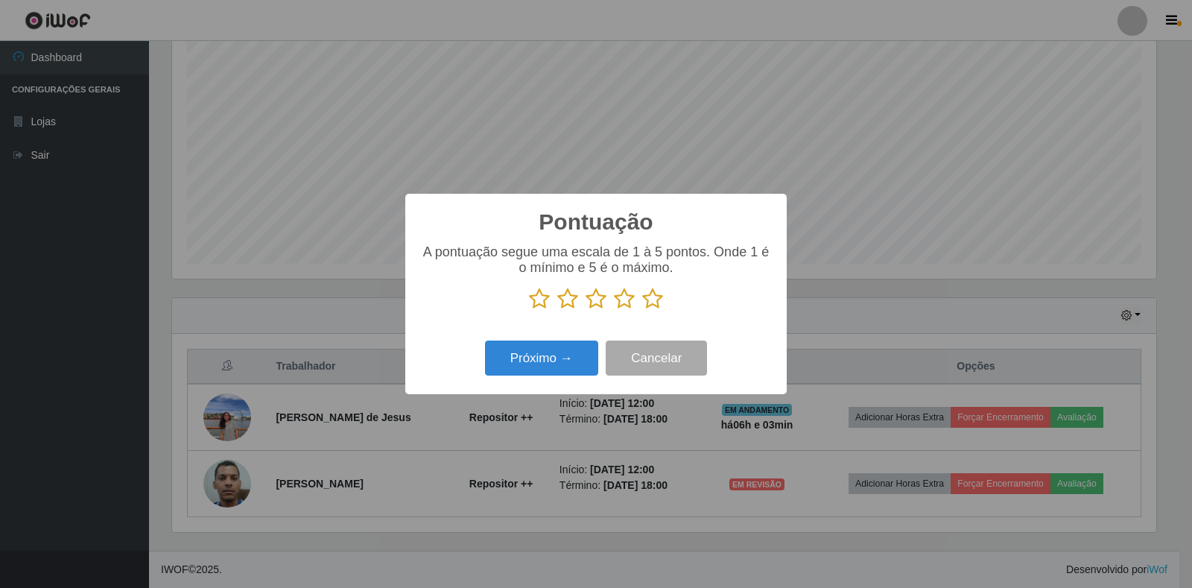
scroll to position [744509, 743834]
click at [647, 305] on icon at bounding box center [652, 298] width 21 height 22
click at [642, 310] on input "radio" at bounding box center [642, 310] width 0 height 0
click at [561, 356] on button "Próximo →" at bounding box center [541, 357] width 113 height 35
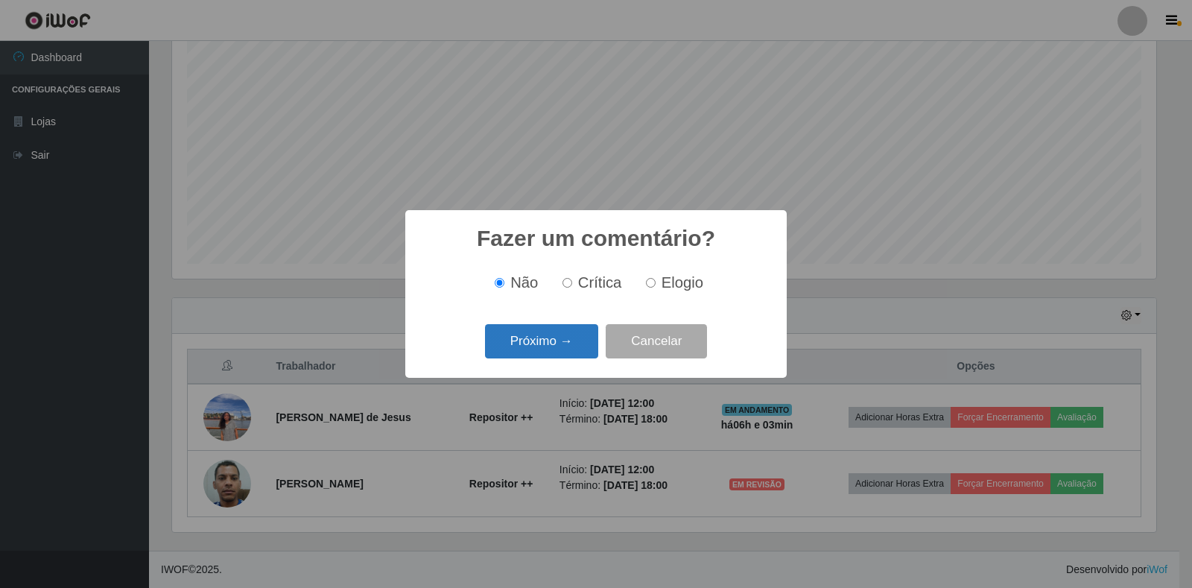
click at [562, 343] on button "Próximo →" at bounding box center [541, 341] width 113 height 35
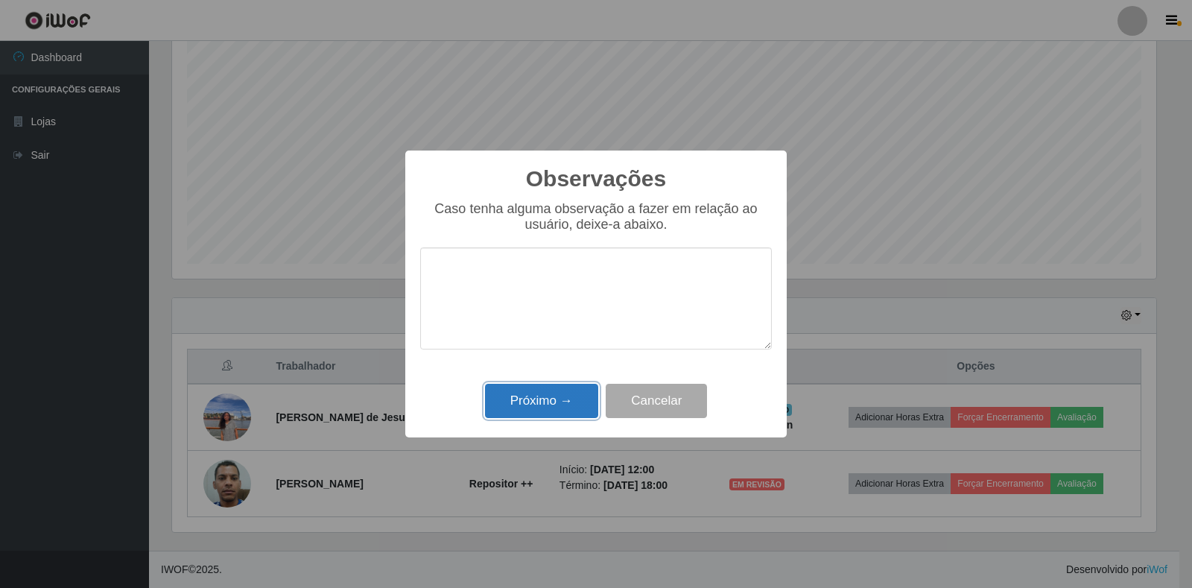
click at [556, 393] on button "Próximo →" at bounding box center [541, 401] width 113 height 35
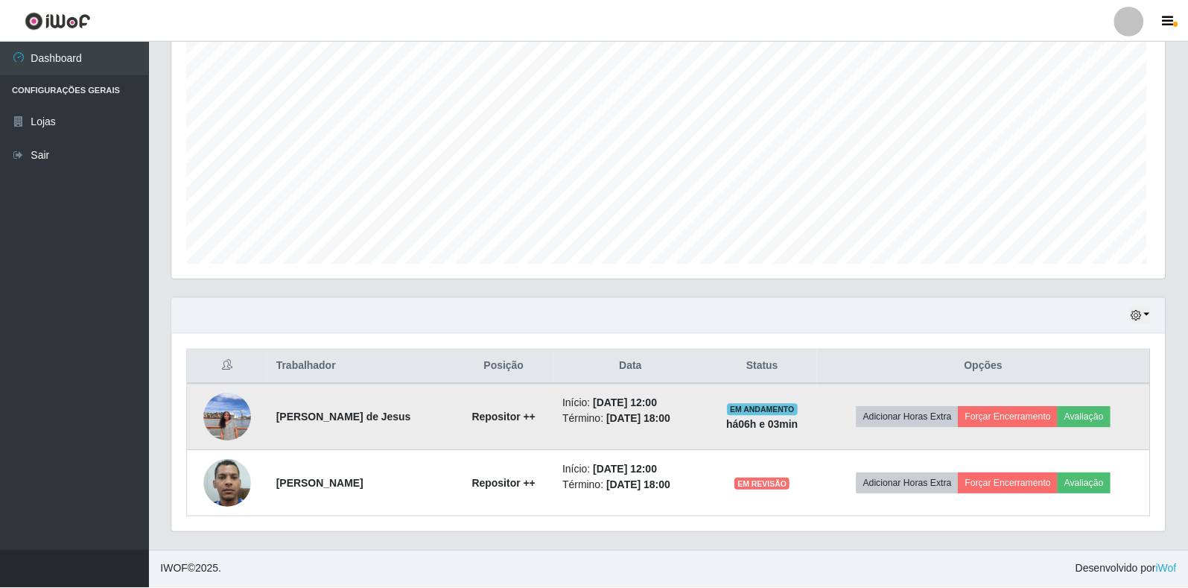
scroll to position [309, 993]
click at [1038, 417] on button "Forçar Encerramento" at bounding box center [1008, 417] width 100 height 21
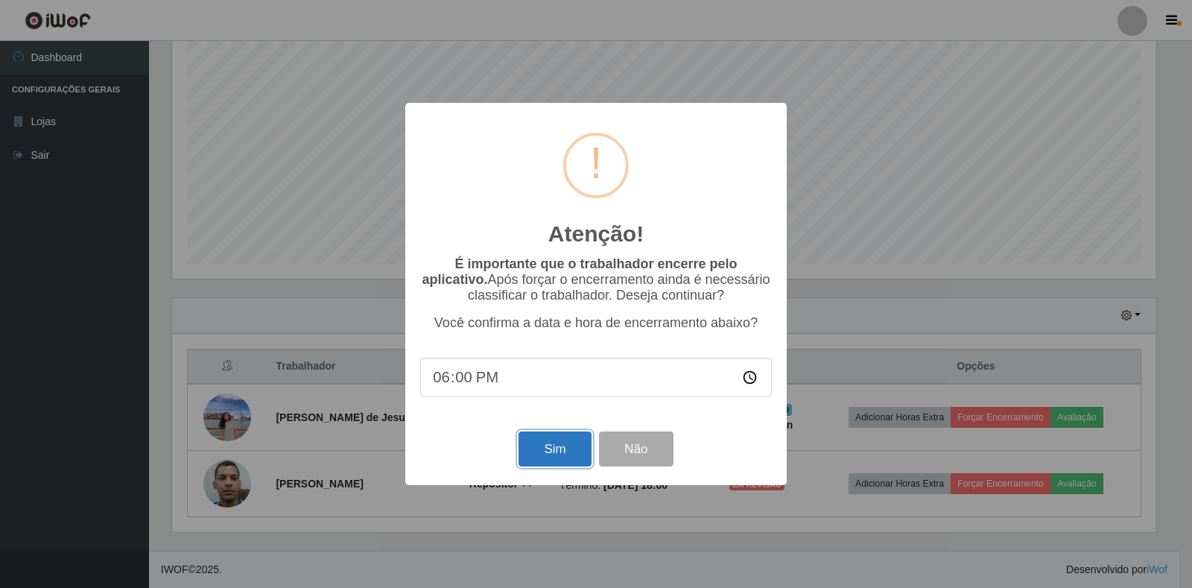
click at [542, 452] on button "Sim" at bounding box center [554, 448] width 72 height 35
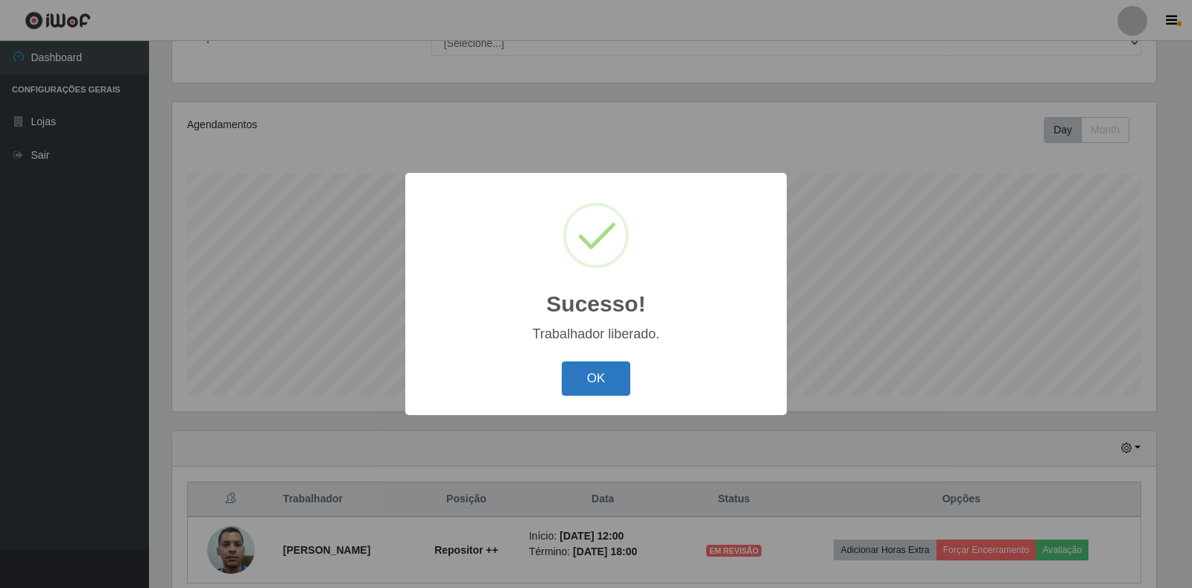
click at [603, 383] on button "OK" at bounding box center [596, 378] width 69 height 35
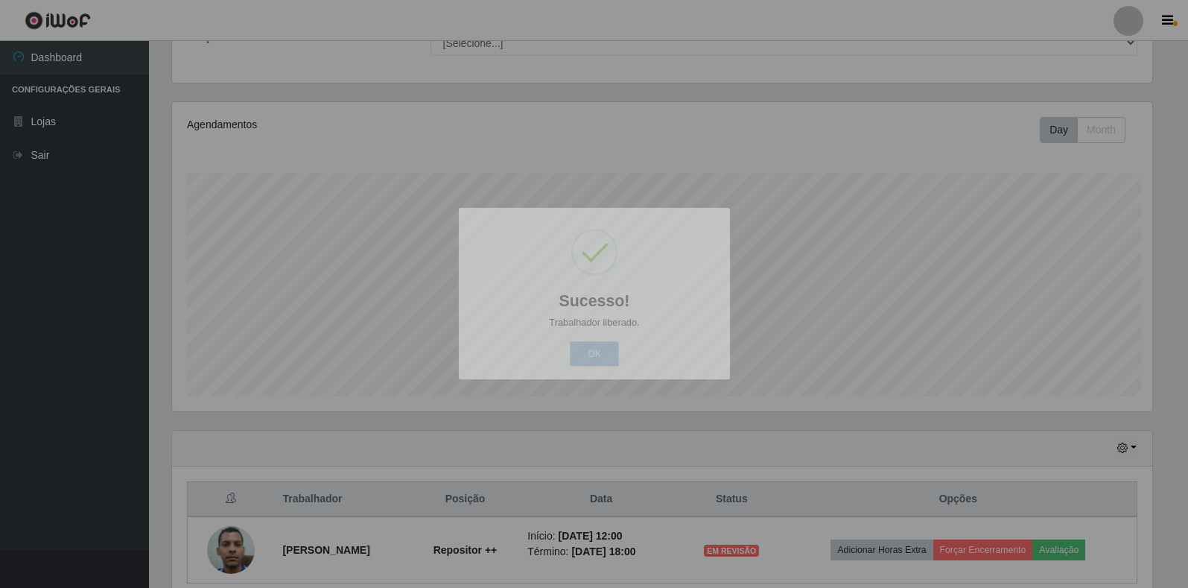
scroll to position [309, 993]
